Goal: Find contact information: Obtain details needed to contact an individual or organization

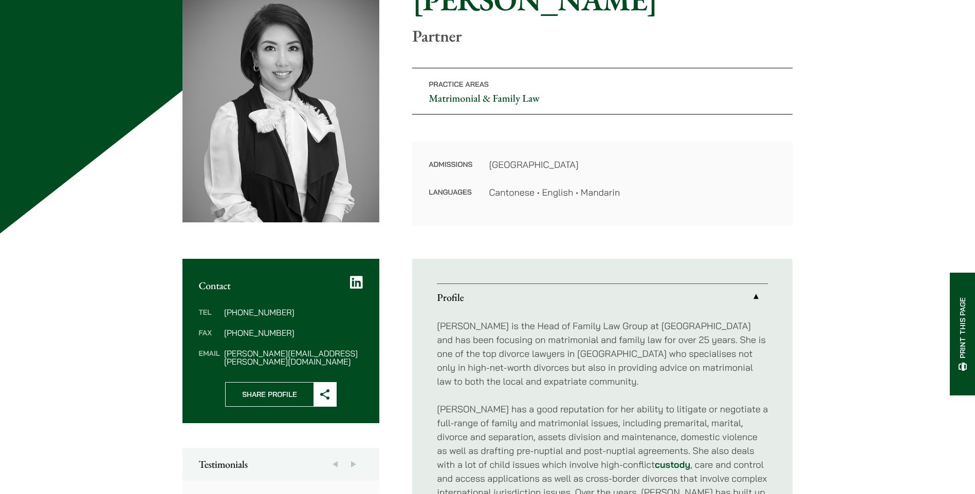
scroll to position [154, 0]
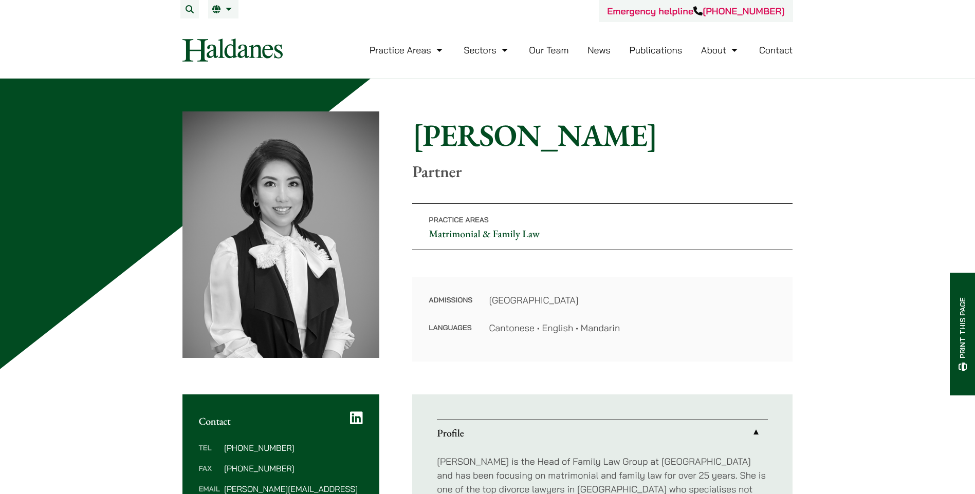
scroll to position [51, 0]
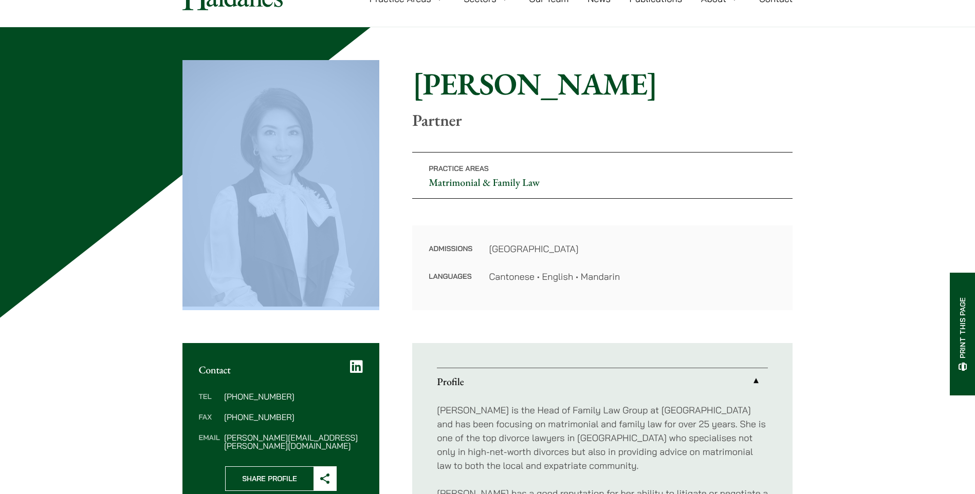
drag, startPoint x: 65, startPoint y: 309, endPoint x: 74, endPoint y: 308, distance: 9.3
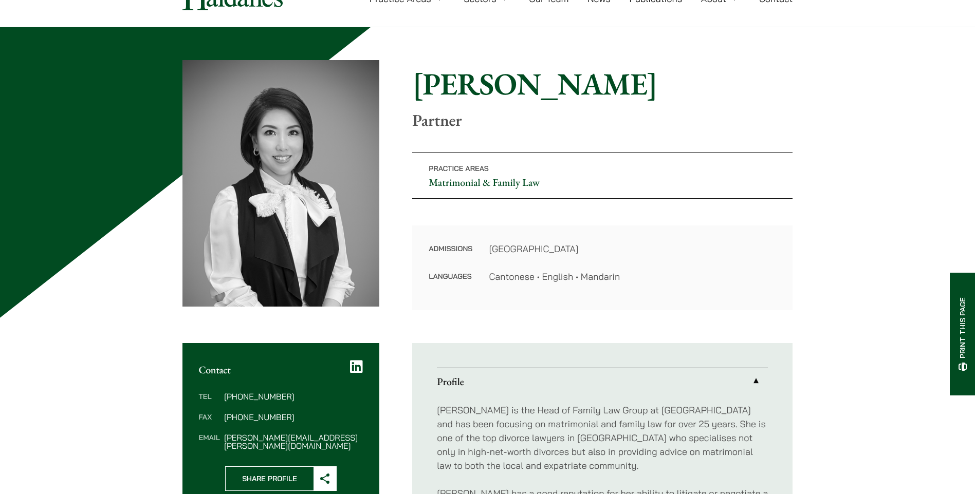
drag, startPoint x: 543, startPoint y: 84, endPoint x: 554, endPoint y: 76, distance: 13.7
click at [544, 84] on h1 "[PERSON_NAME]" at bounding box center [602, 83] width 380 height 37
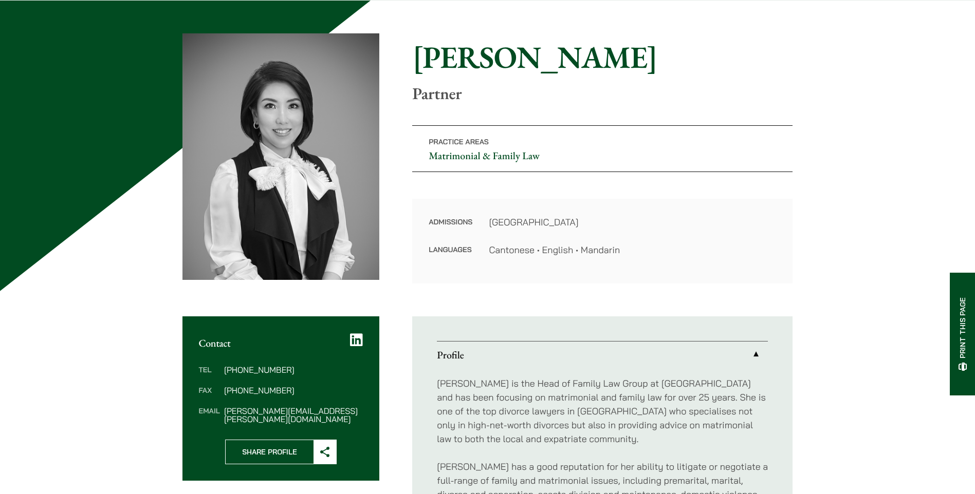
scroll to position [154, 0]
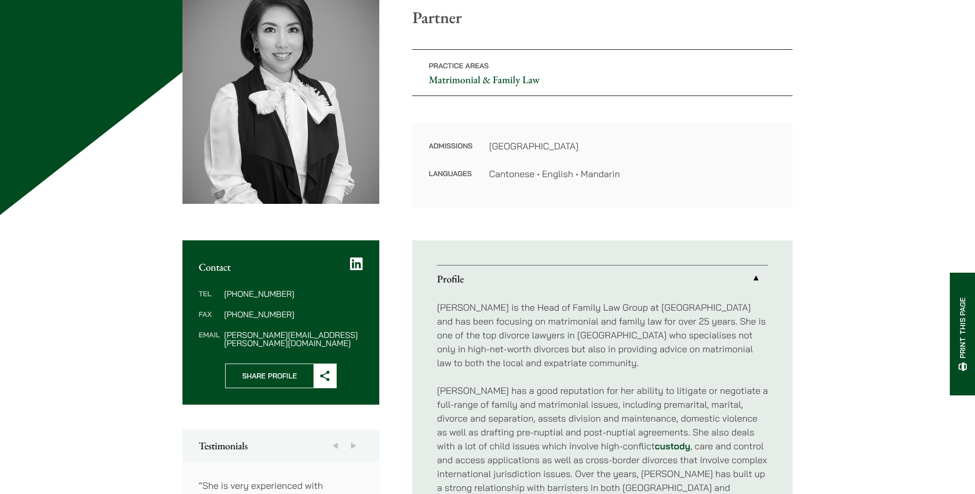
click at [325, 372] on icon at bounding box center [325, 376] width 10 height 10
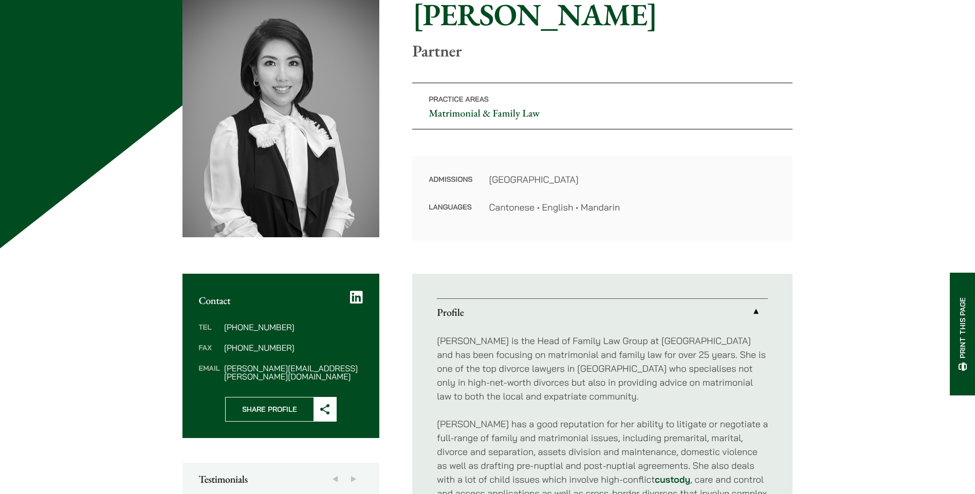
scroll to position [103, 0]
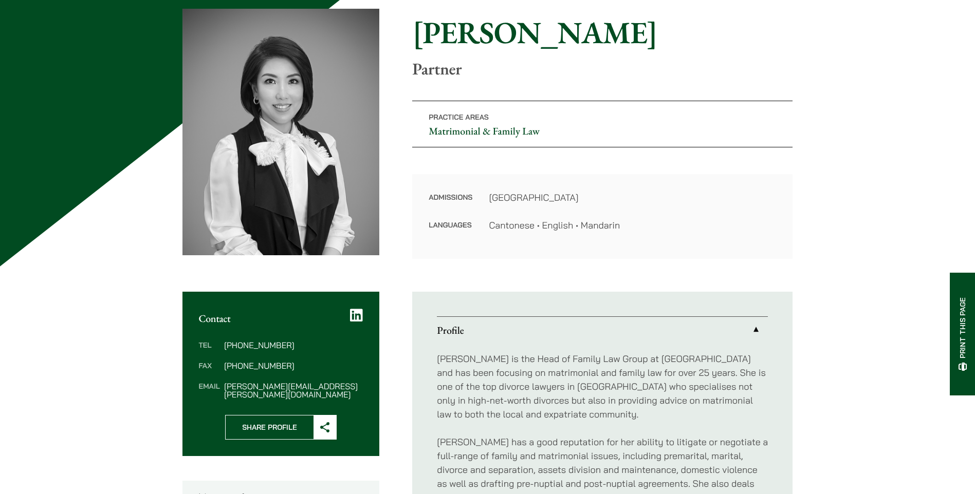
drag, startPoint x: 129, startPoint y: 304, endPoint x: 217, endPoint y: 284, distance: 89.5
